Goal: Book appointment/travel/reservation

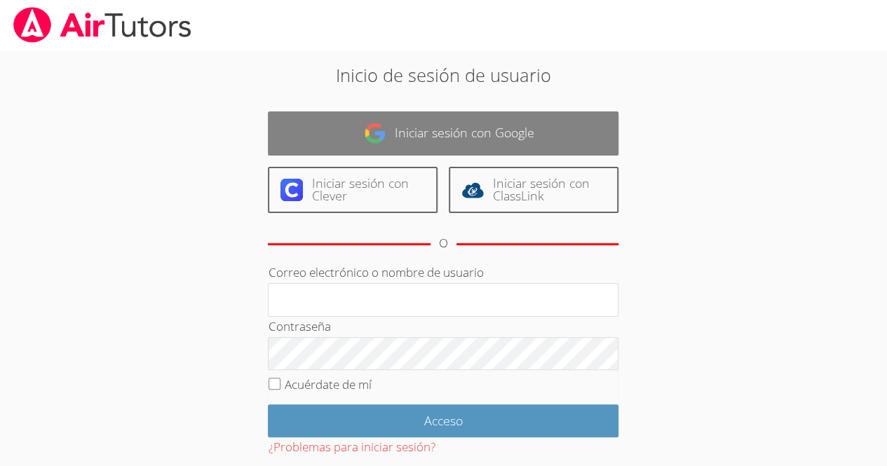
click at [437, 152] on link "Iniciar sesión con Google" at bounding box center [443, 133] width 351 height 44
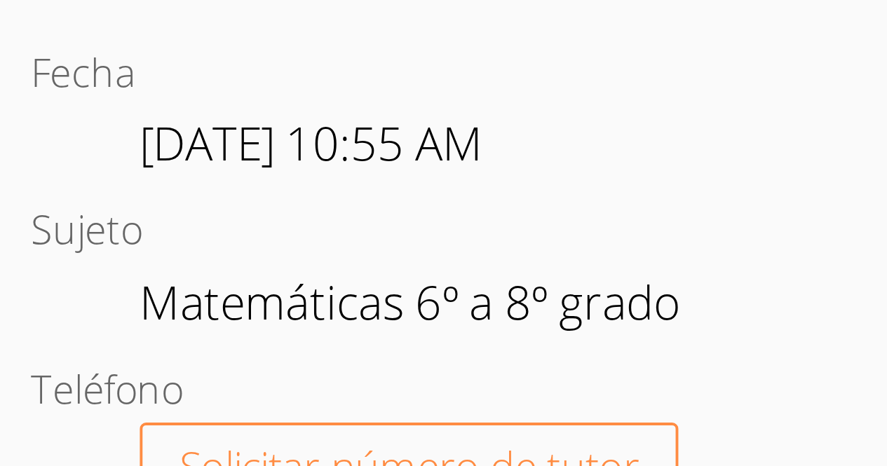
scroll to position [252, 0]
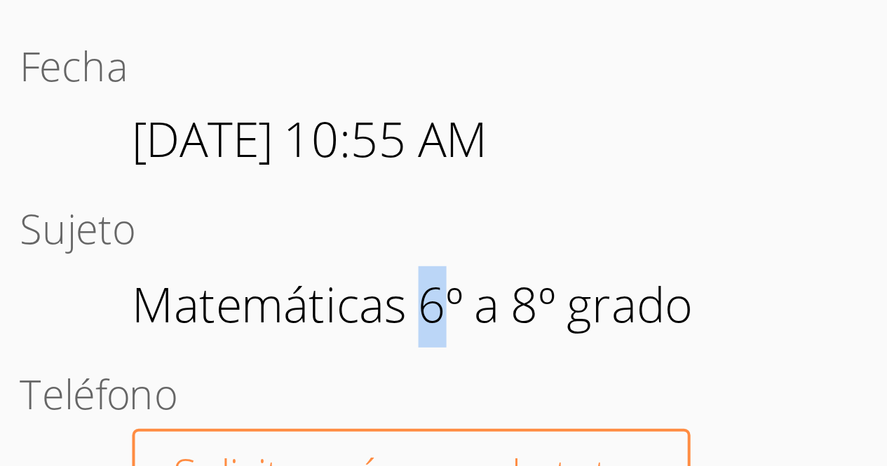
drag, startPoint x: 384, startPoint y: 245, endPoint x: 391, endPoint y: 259, distance: 15.4
click at [391, 260] on dd "Matemáticas 6º a 8º grado" at bounding box center [383, 272] width 143 height 24
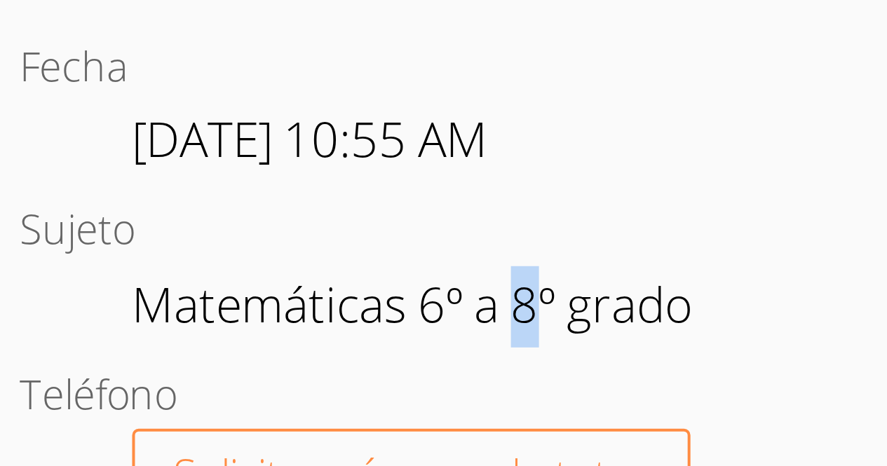
drag, startPoint x: 408, startPoint y: 249, endPoint x: 414, endPoint y: 260, distance: 12.9
click at [414, 260] on dd "Matemáticas 6º a 8º grado" at bounding box center [383, 272] width 143 height 24
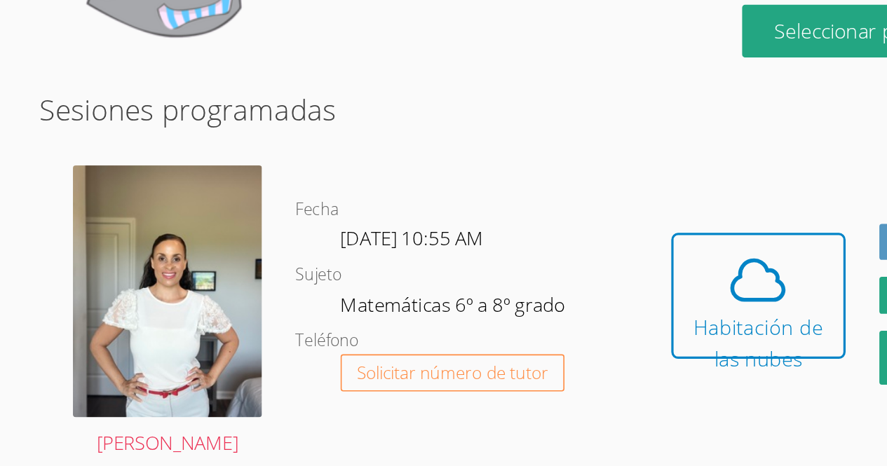
click at [355, 341] on div "Fecha [DATE] 10:55 AM Sujeto Matemáticas 6º a 8º grado Teléfono Solicitar númer…" at bounding box center [396, 274] width 224 height 204
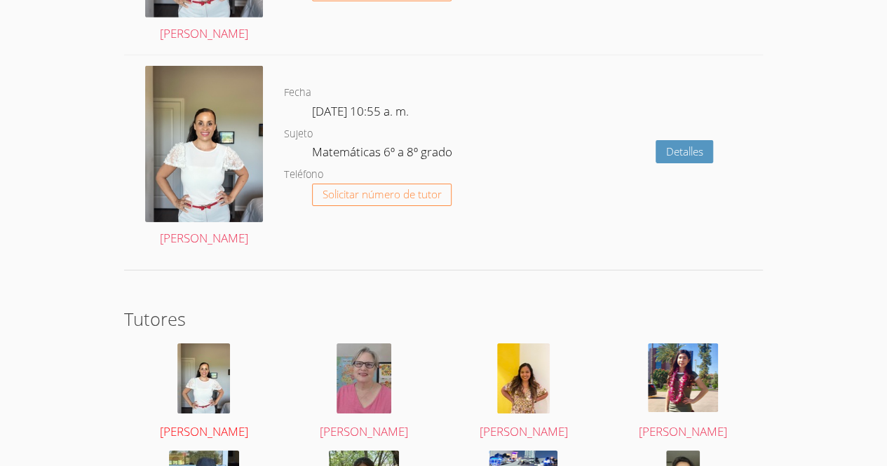
scroll to position [2335, 0]
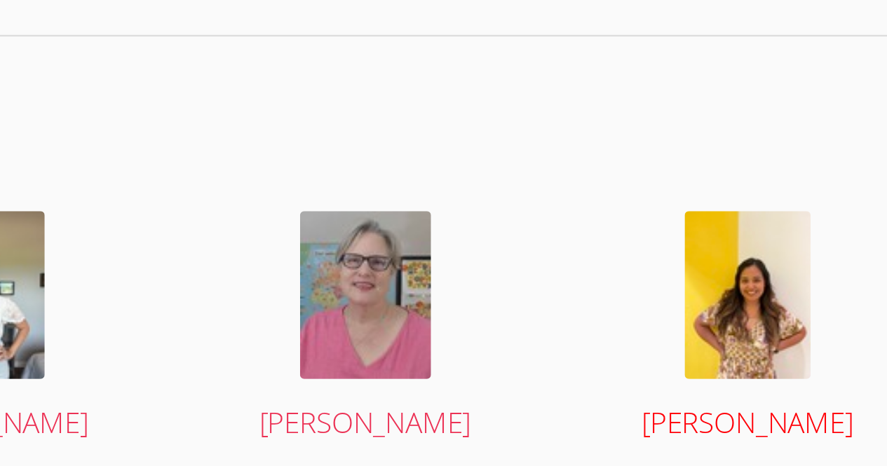
click at [525, 259] on img at bounding box center [523, 259] width 53 height 70
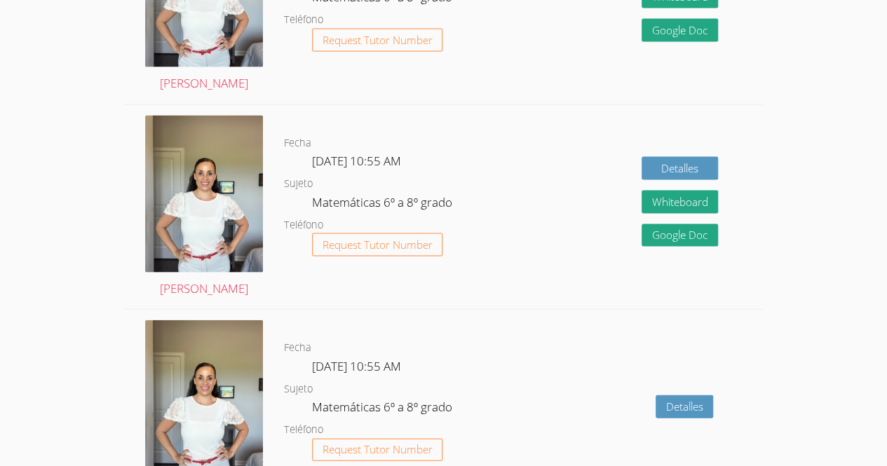
scroll to position [1346, 0]
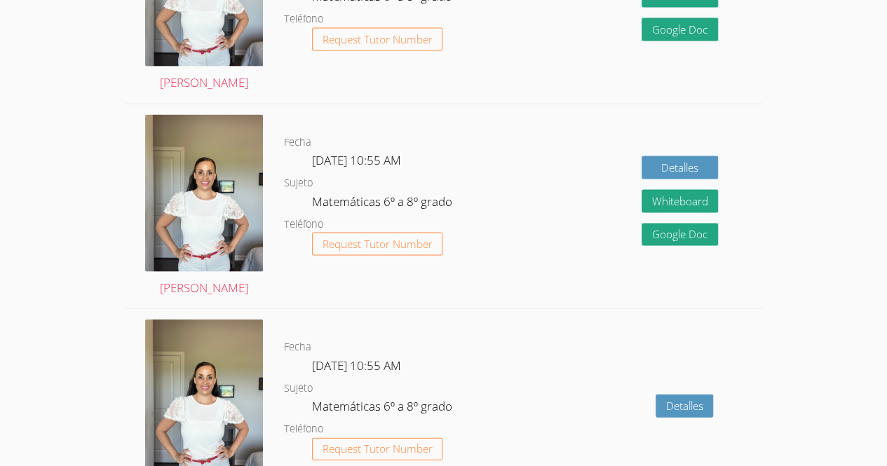
click at [385, 152] on span "[DATE] 10:55 AM" at bounding box center [356, 160] width 89 height 16
click at [388, 152] on span "[DATE] 10:55 AM" at bounding box center [356, 160] width 89 height 16
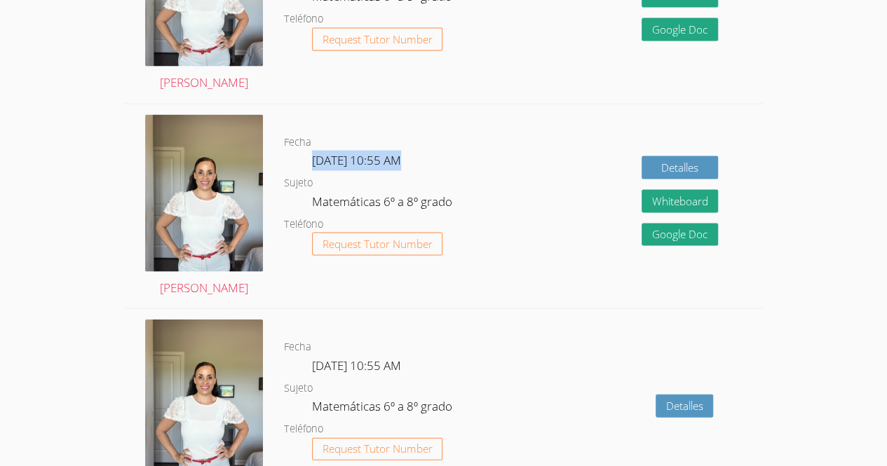
click at [388, 152] on span "[DATE] 10:55 AM" at bounding box center [356, 160] width 89 height 16
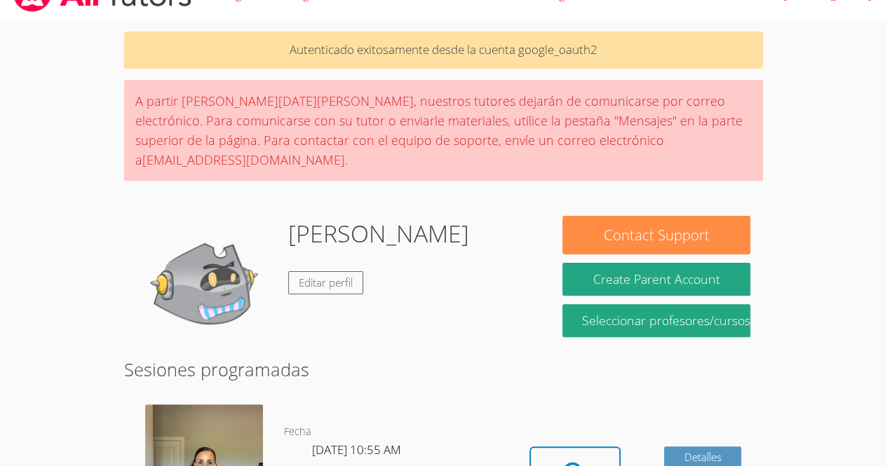
scroll to position [0, 0]
